Goal: Task Accomplishment & Management: Manage account settings

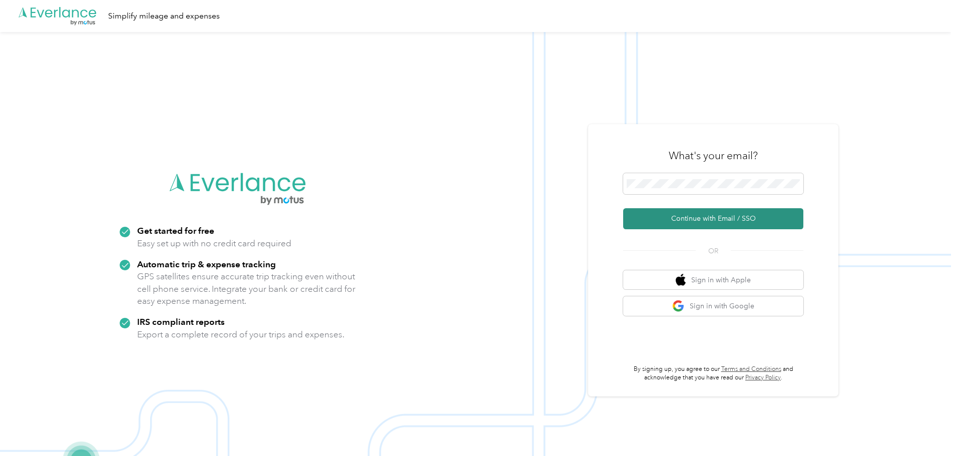
click at [694, 217] on button "Continue with Email / SSO" at bounding box center [713, 218] width 180 height 21
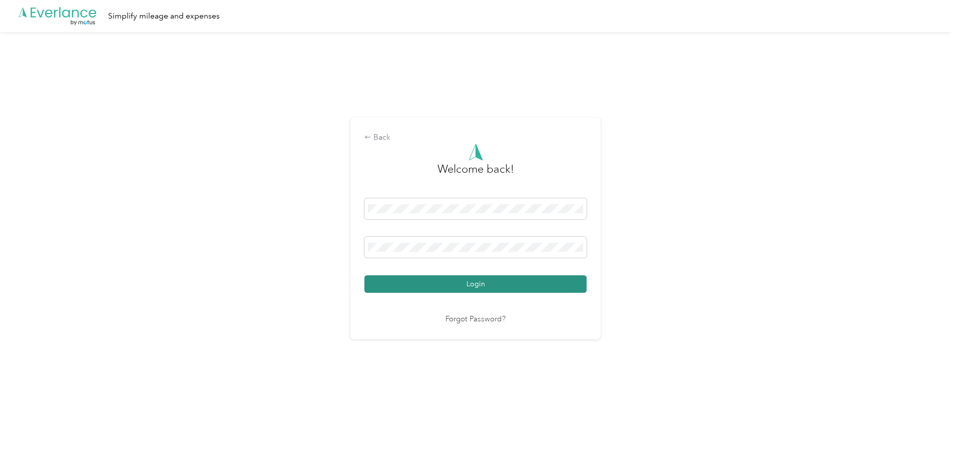
click at [503, 283] on button "Login" at bounding box center [475, 284] width 222 height 18
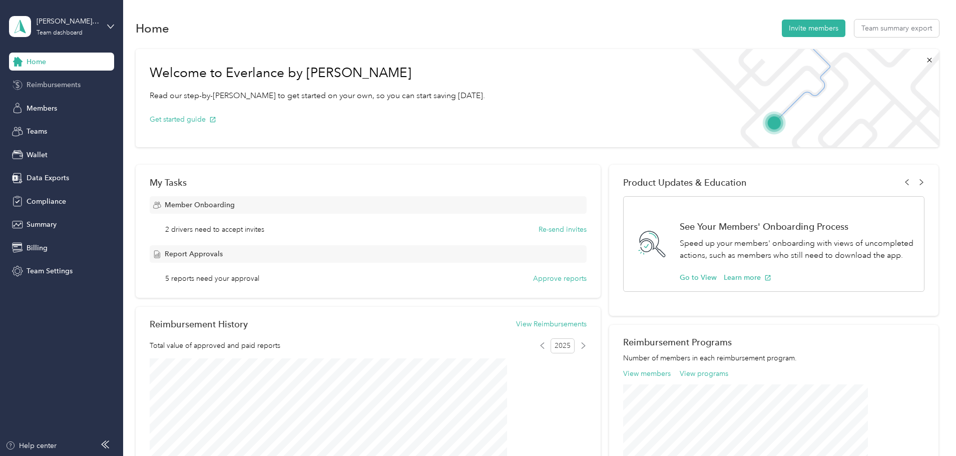
click at [58, 86] on span "Reimbursements" at bounding box center [54, 85] width 54 height 11
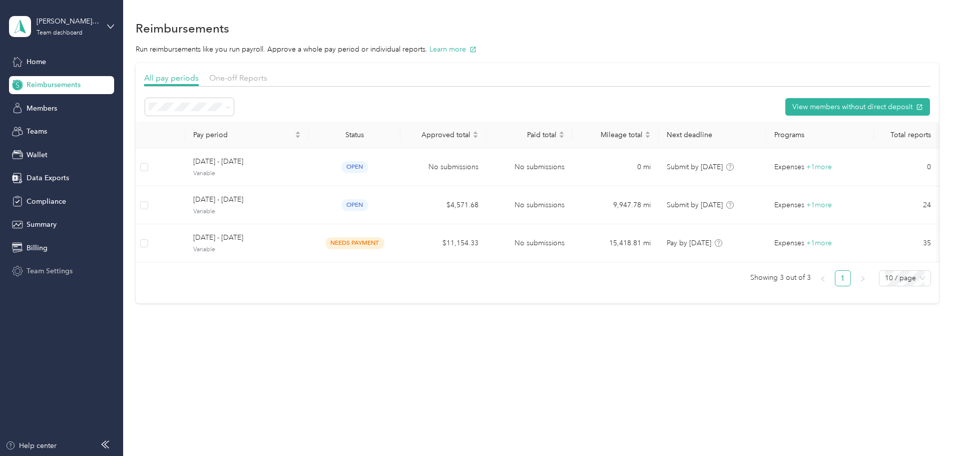
click at [49, 270] on span "Team Settings" at bounding box center [50, 271] width 46 height 11
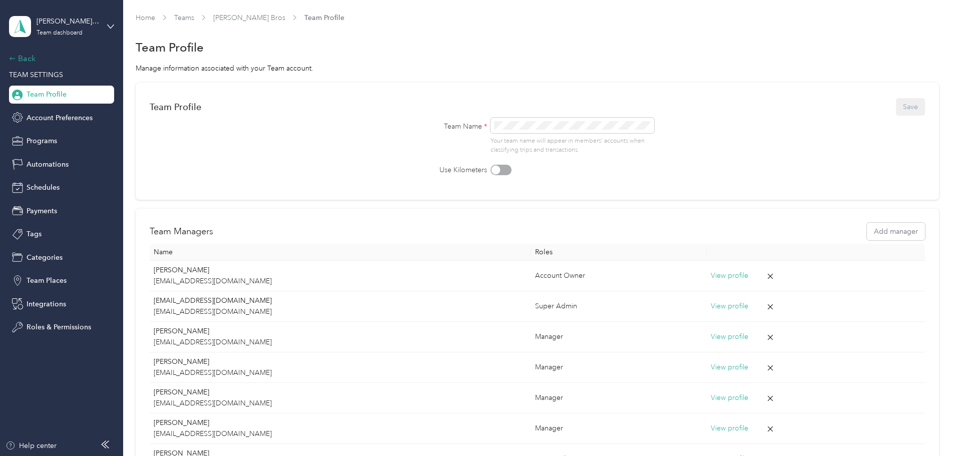
click at [29, 62] on div "Back" at bounding box center [59, 59] width 100 height 12
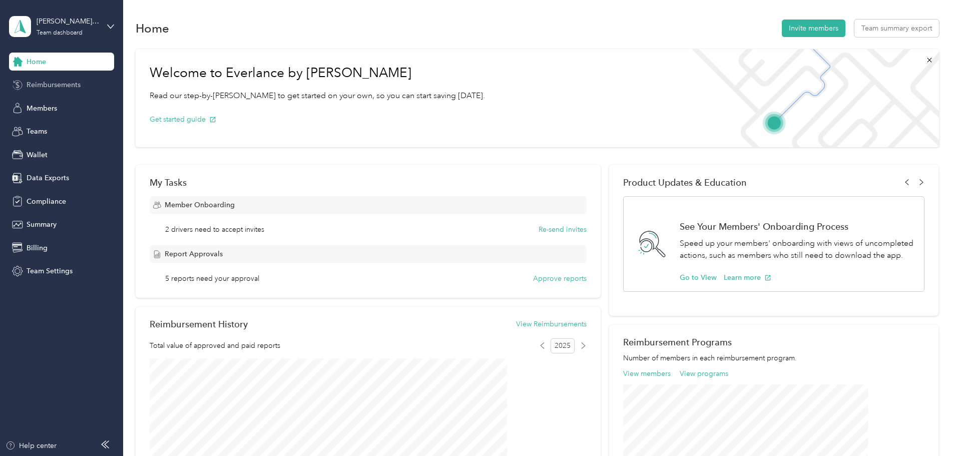
click at [51, 85] on span "Reimbursements" at bounding box center [54, 85] width 54 height 11
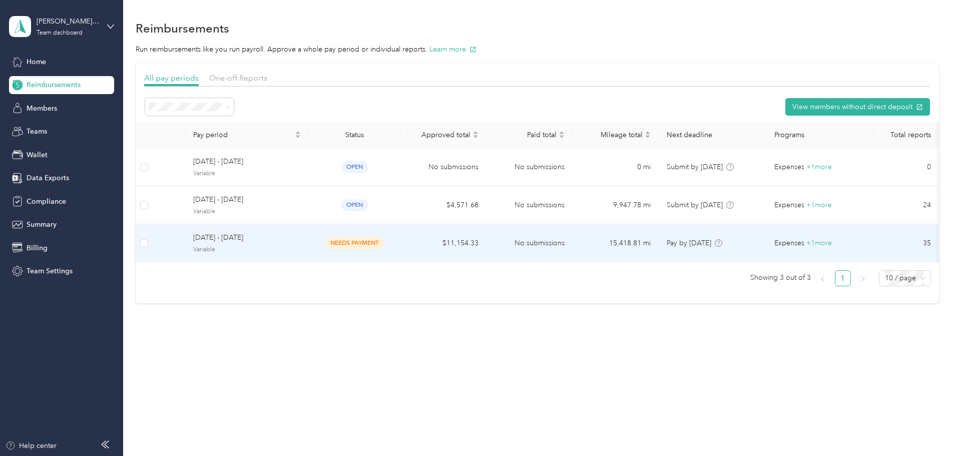
click at [287, 240] on span "[DATE] - [DATE]" at bounding box center [247, 237] width 108 height 11
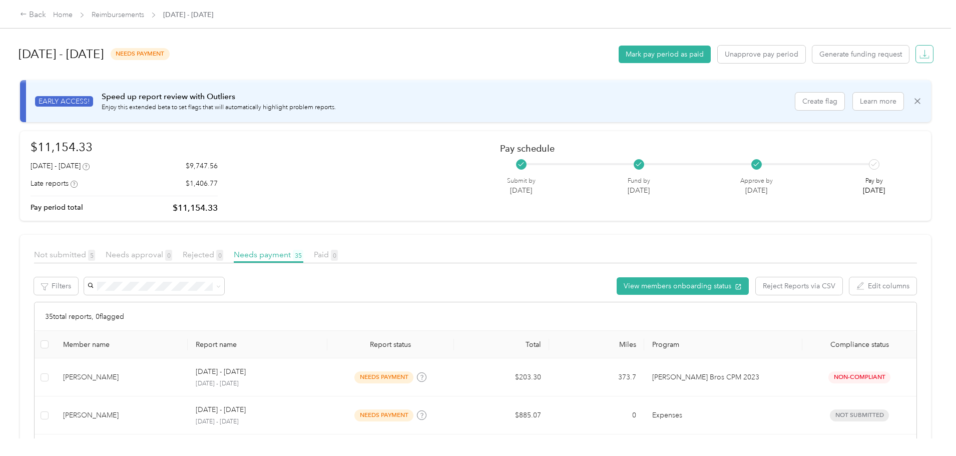
click at [920, 57] on icon "button" at bounding box center [924, 57] width 9 height 3
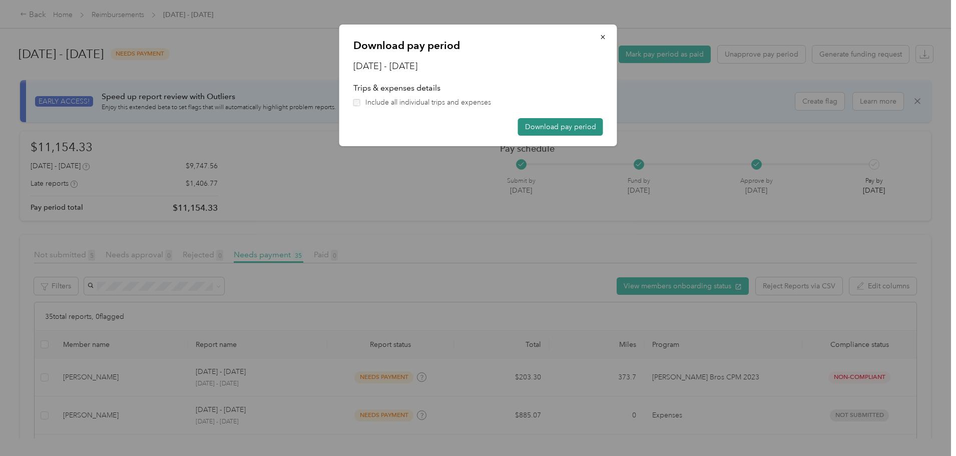
click at [541, 124] on button "Download pay period" at bounding box center [560, 127] width 85 height 18
